Goal: Task Accomplishment & Management: Use online tool/utility

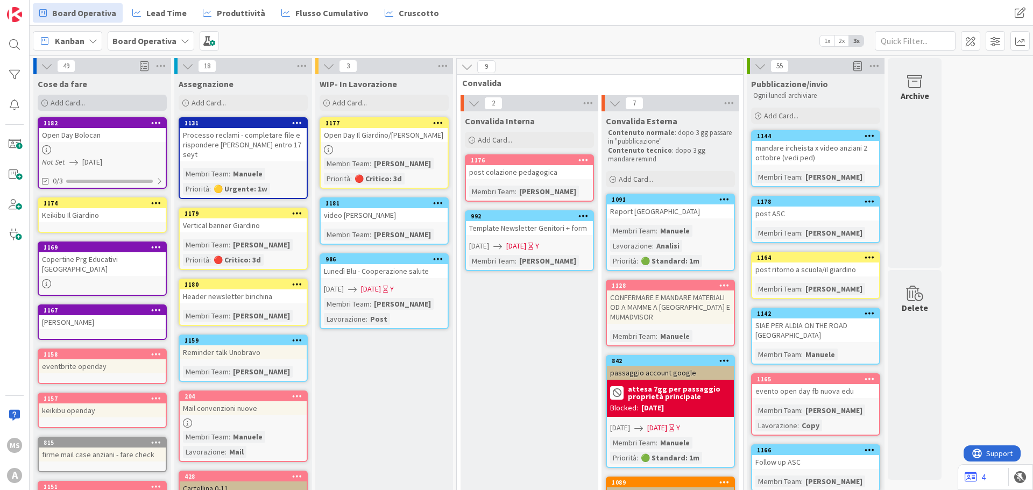
click at [93, 104] on div "Add Card..." at bounding box center [102, 103] width 129 height 16
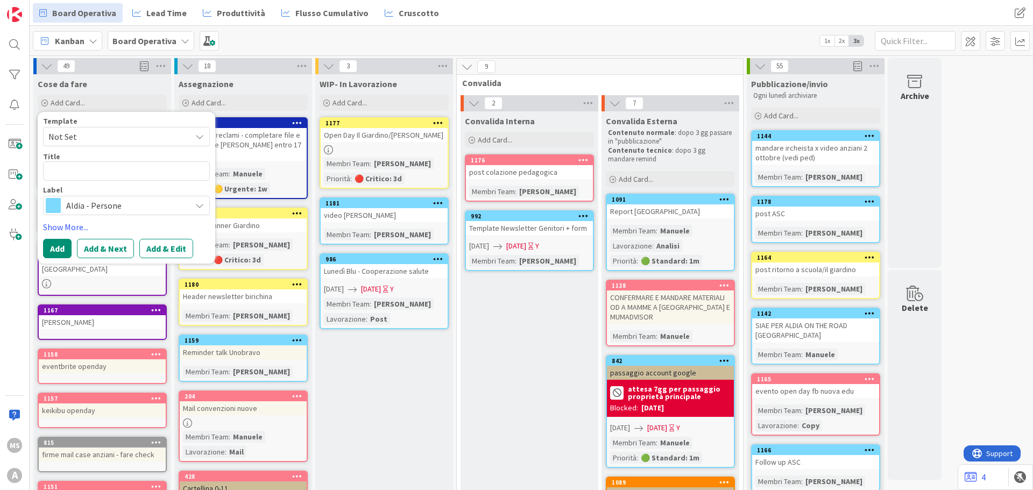
click at [475, 48] on div "Kanban Board Operativa 1x 2x 3x" at bounding box center [531, 41] width 1003 height 30
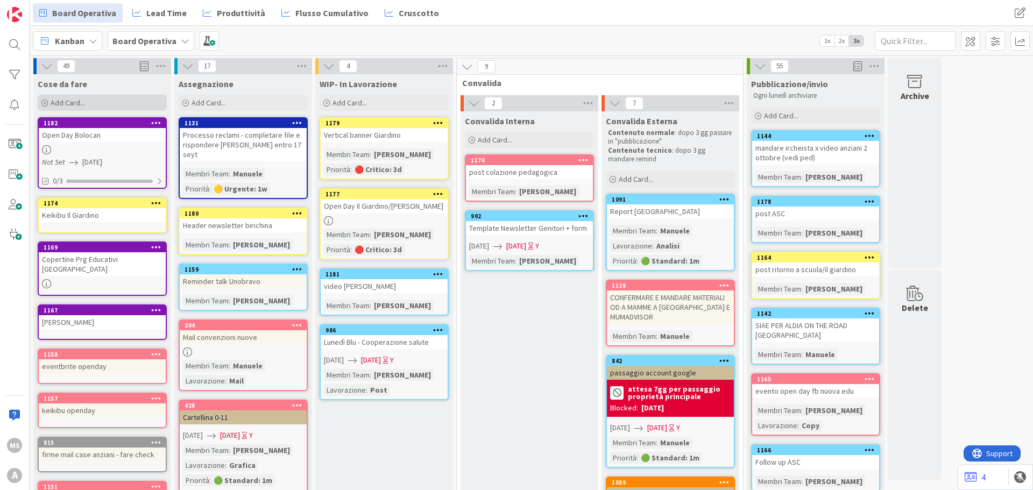
click at [117, 105] on div "Add Card..." at bounding box center [102, 103] width 129 height 16
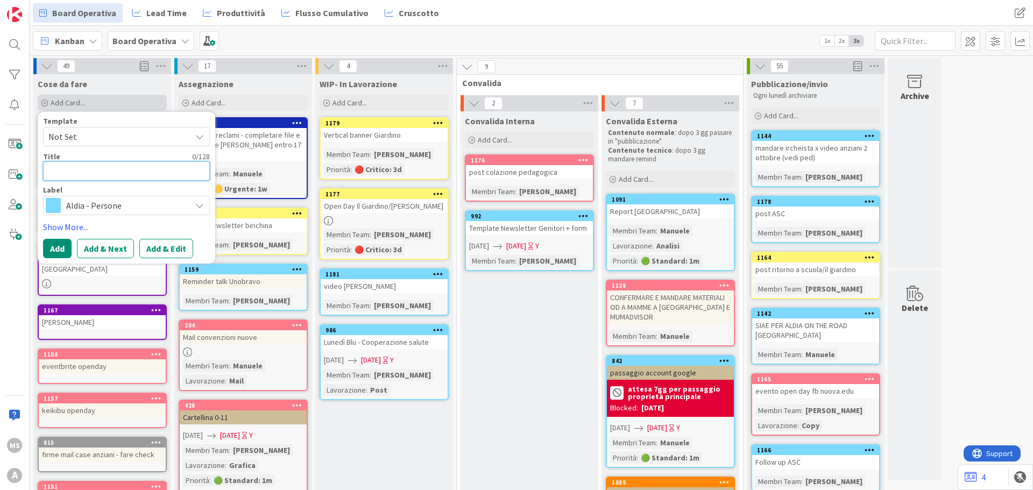
type textarea "P"
type textarea "x"
type textarea "Po"
type textarea "x"
type textarea "Pos"
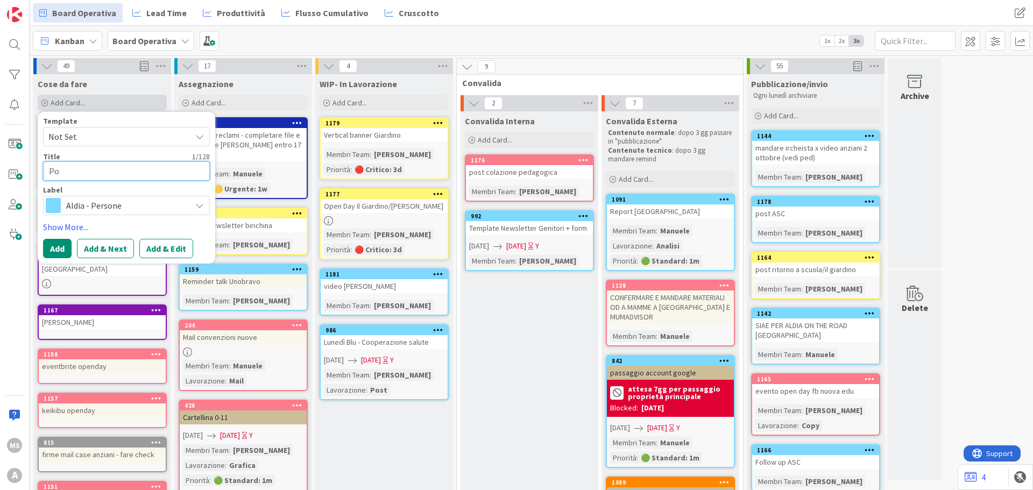
type textarea "x"
type textarea "Post"
type textarea "x"
type textarea "Post"
type textarea "x"
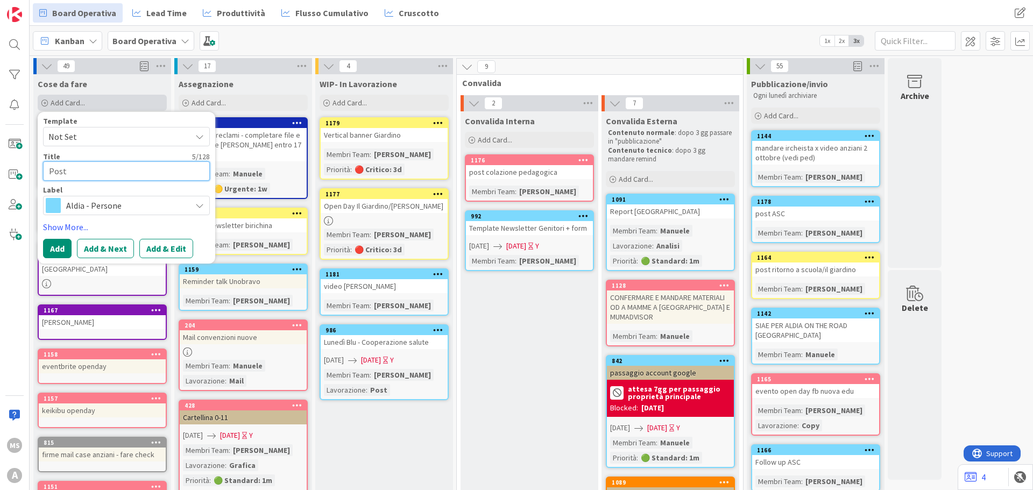
type textarea "Post F"
type textarea "x"
type textarea "Post Fe"
type textarea "x"
type textarea "Post Fes"
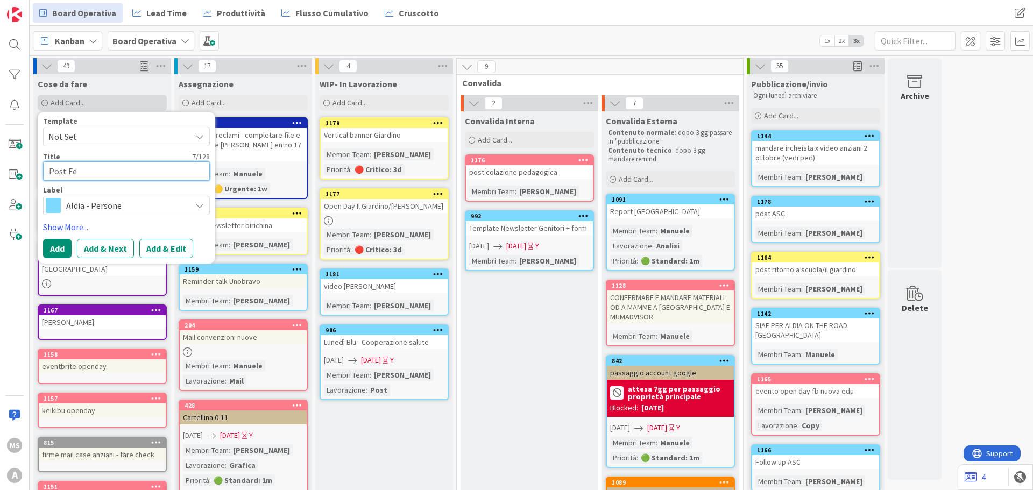
type textarea "x"
type textarea "Post Fesa"
type textarea "x"
type textarea "Post Fesa"
type textarea "x"
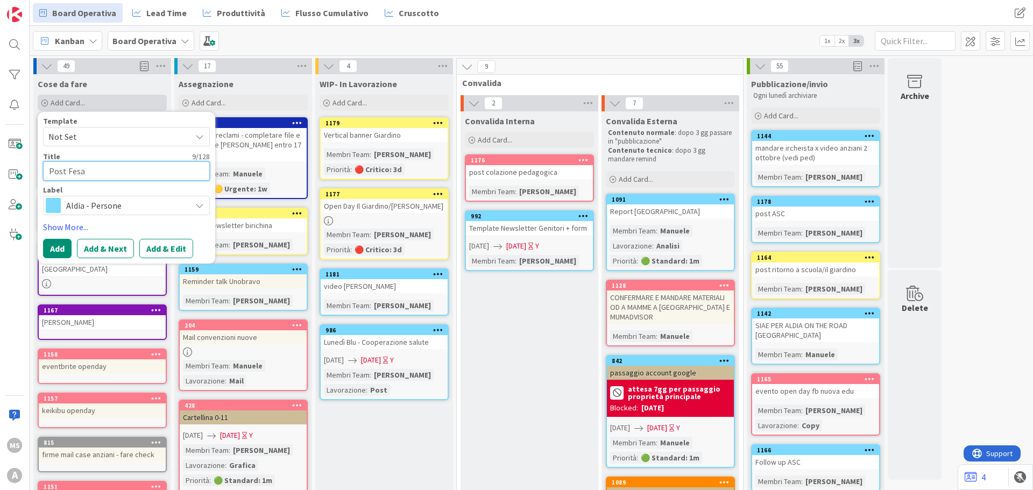
type textarea "Post Fesa"
type textarea "x"
type textarea "Post Fes"
type textarea "x"
type textarea "Post Fest"
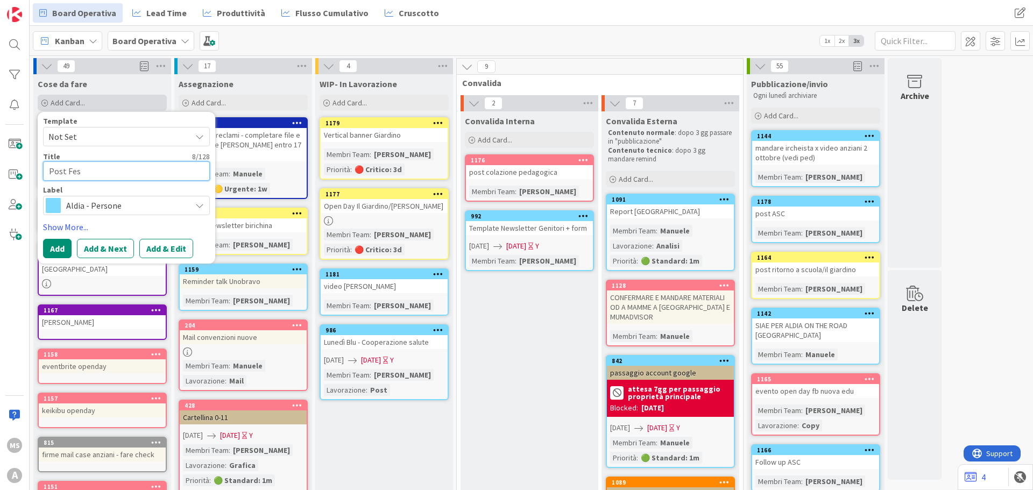
type textarea "x"
type textarea "Post Festa"
type textarea "x"
type textarea "Post Festa"
type textarea "x"
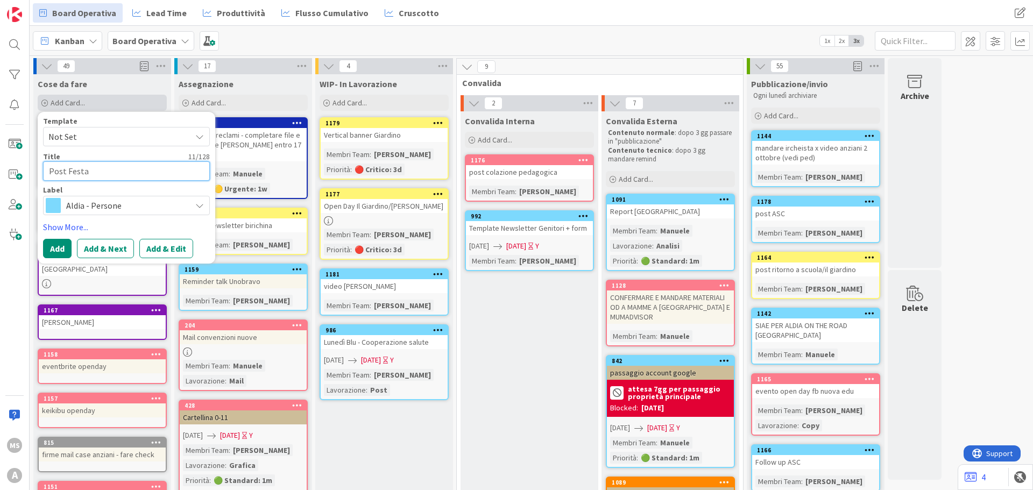
type textarea "Post Festa d"
type textarea "x"
type textarea "Post Festa de"
type textarea "x"
type textarea "Post Festa dei"
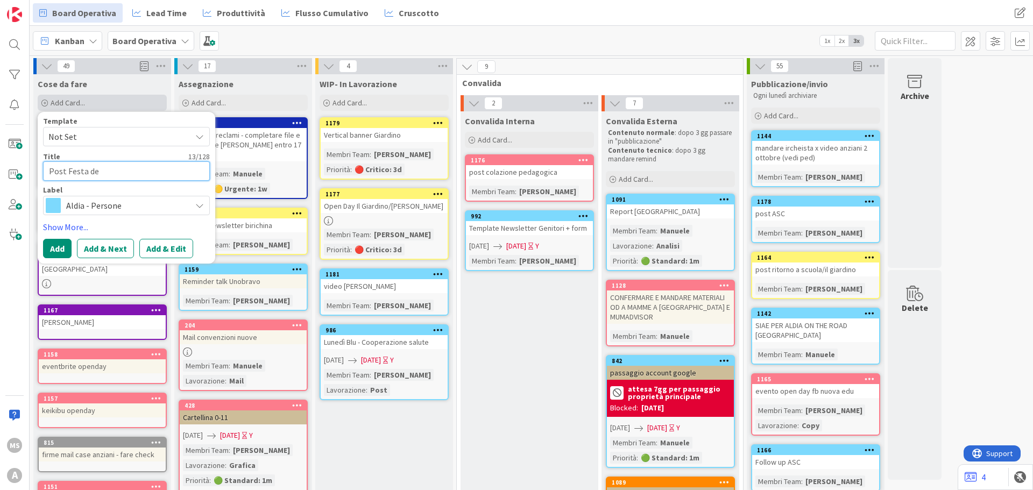
type textarea "x"
type textarea "Post Festa dei"
type textarea "x"
type textarea "Post Festa dei N"
type textarea "x"
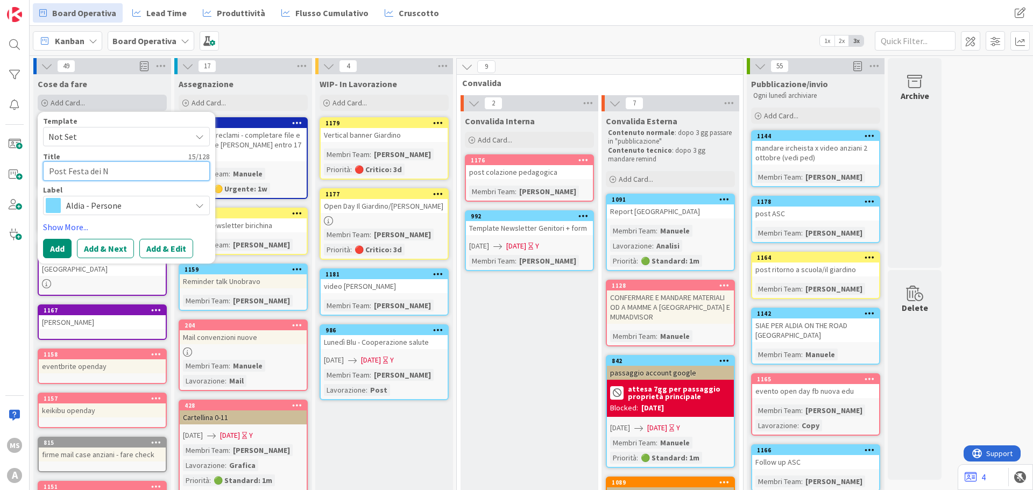
type textarea "Post Festa dei No"
type textarea "x"
type textarea "Post Festa dei Non"
type textarea "x"
type textarea "Post Festa dei [DEMOGRAPHIC_DATA]"
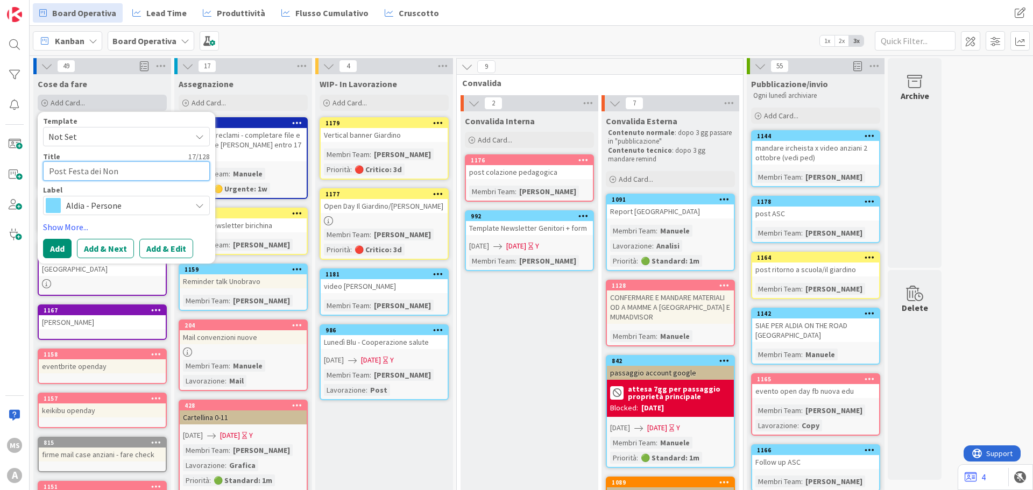
type textarea "x"
type textarea "Post [DATE]"
type textarea "x"
